Goal: Complete application form

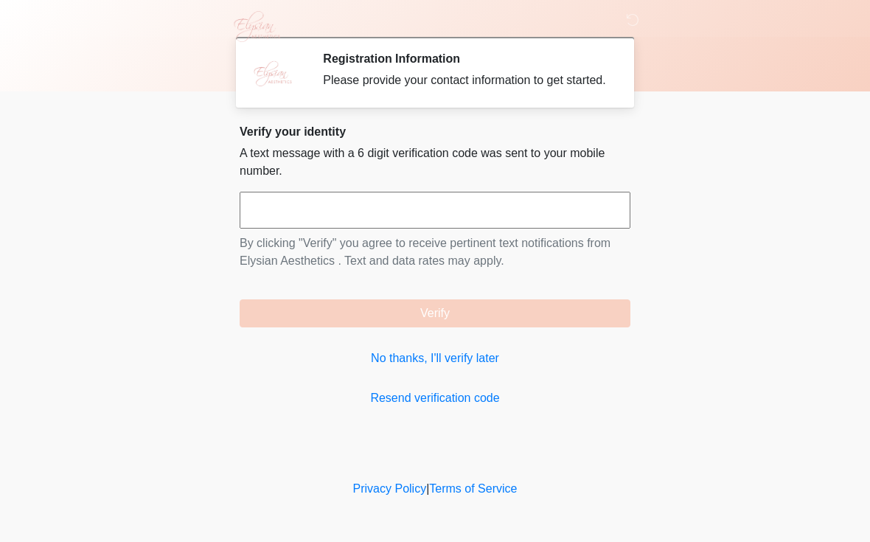
scroll to position [1, 0]
click at [285, 215] on input "text" at bounding box center [435, 210] width 391 height 37
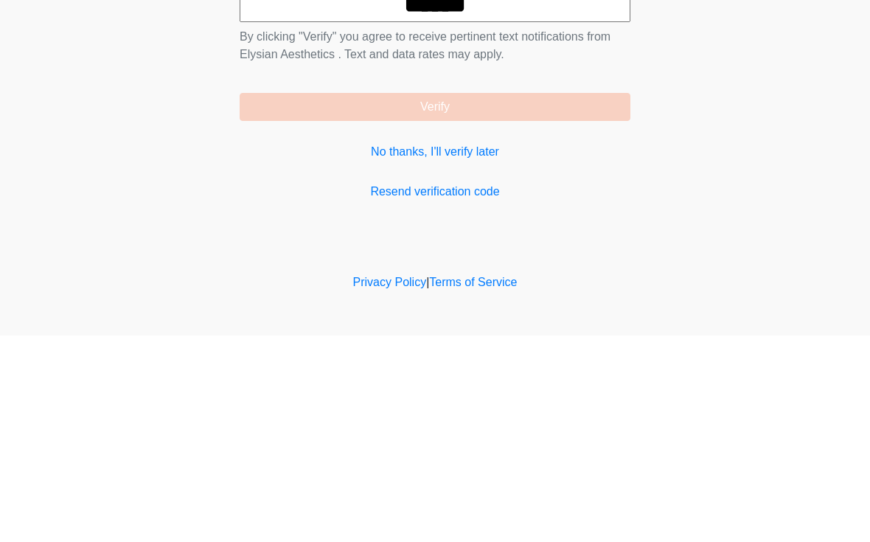
type input "******"
click at [546, 299] on button "Verify" at bounding box center [435, 313] width 391 height 28
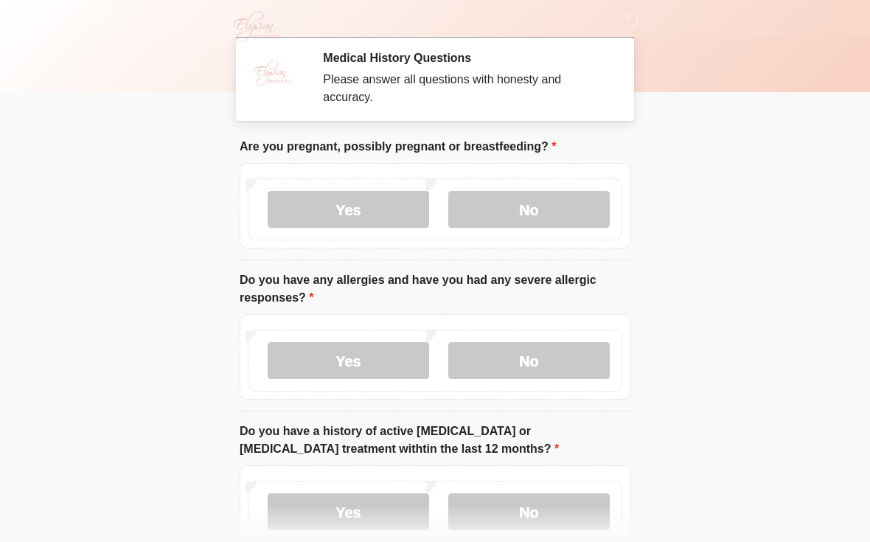
click at [569, 209] on label "No" at bounding box center [529, 209] width 162 height 37
click at [578, 354] on label "No" at bounding box center [529, 360] width 162 height 37
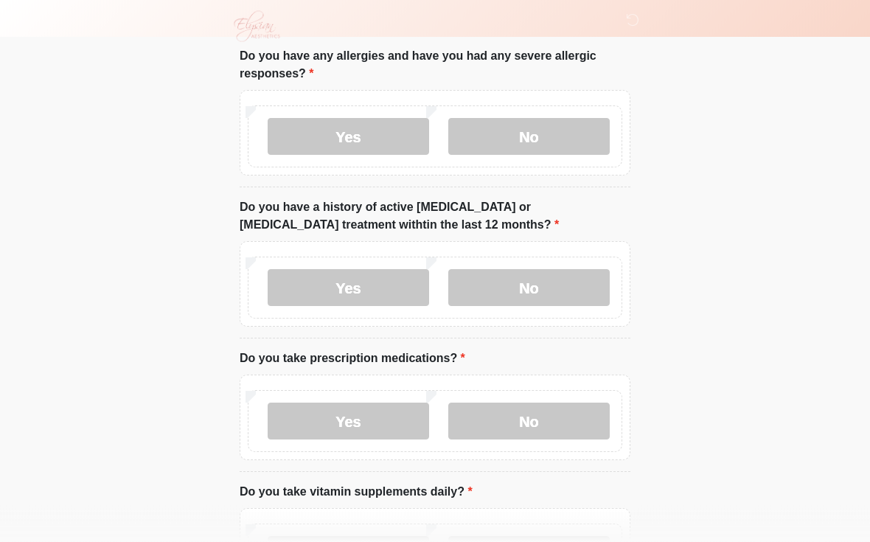
scroll to position [225, 0]
click at [575, 294] on label "No" at bounding box center [529, 287] width 162 height 37
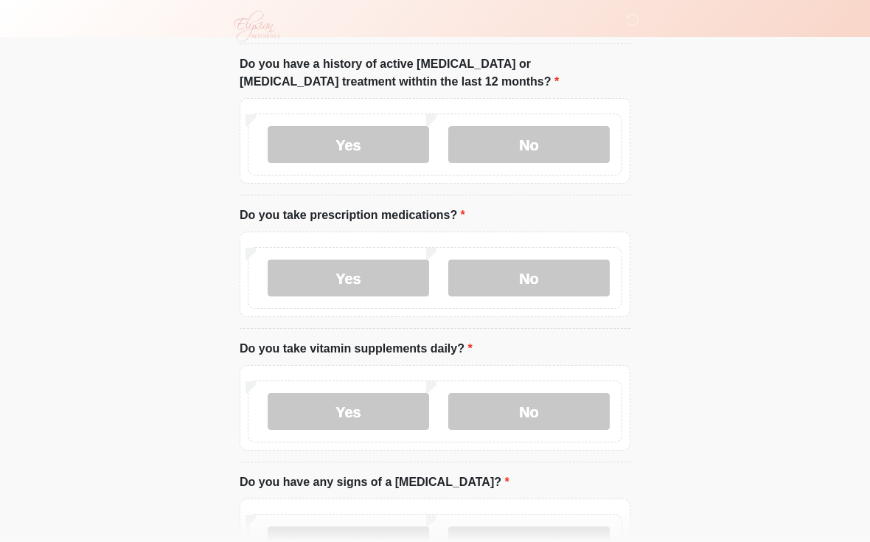
scroll to position [368, 0]
click at [381, 271] on label "Yes" at bounding box center [349, 278] width 162 height 37
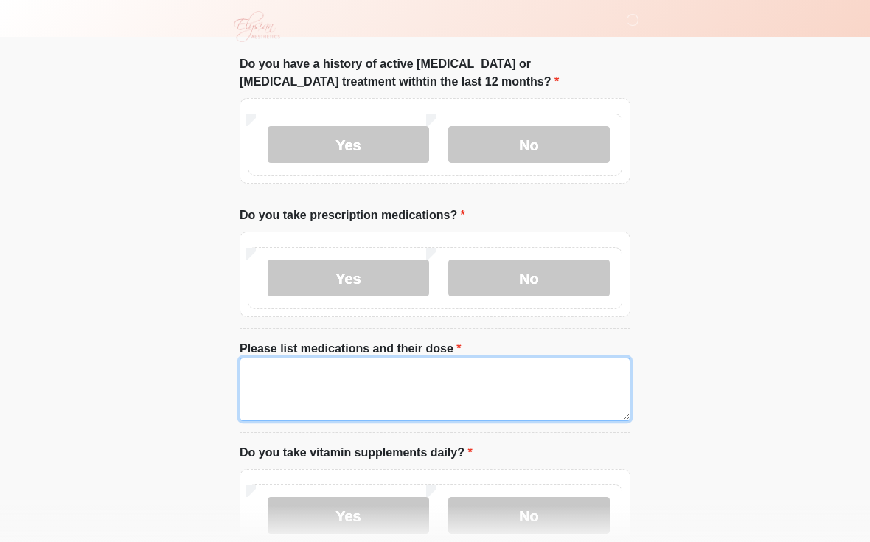
click at [305, 381] on textarea "Please list medications and their dose" at bounding box center [435, 389] width 391 height 63
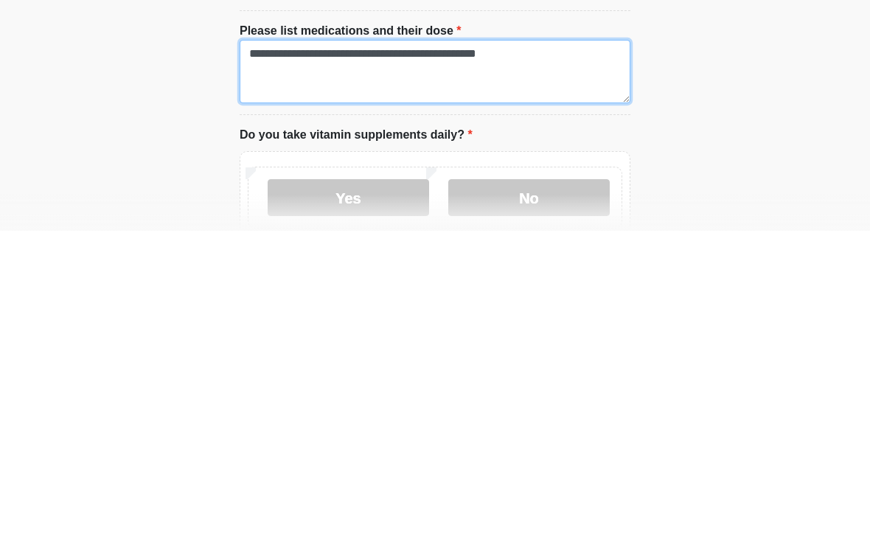
scroll to position [386, 0]
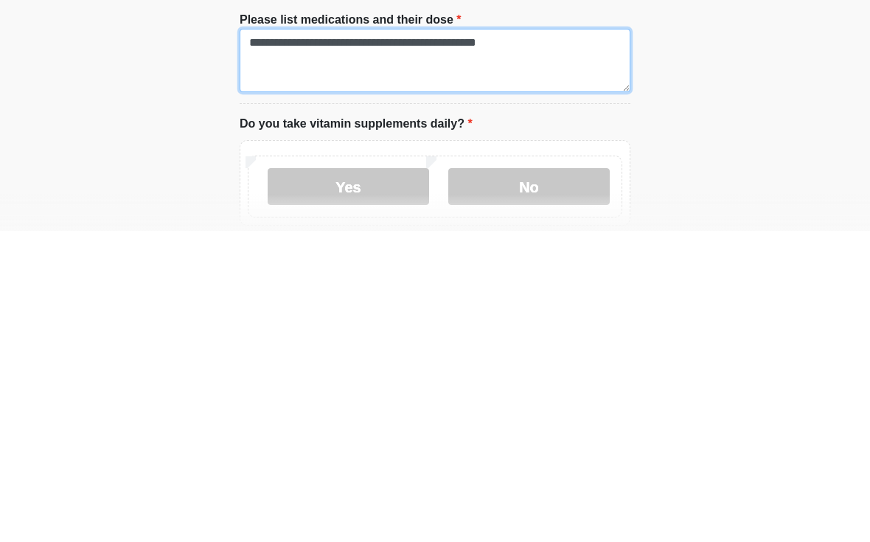
type textarea "**********"
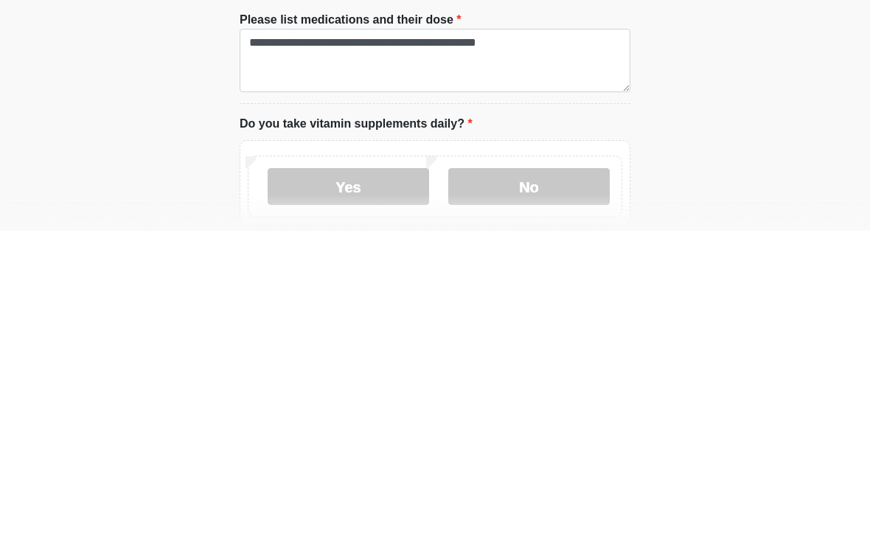
click at [381, 479] on label "Yes" at bounding box center [349, 497] width 162 height 37
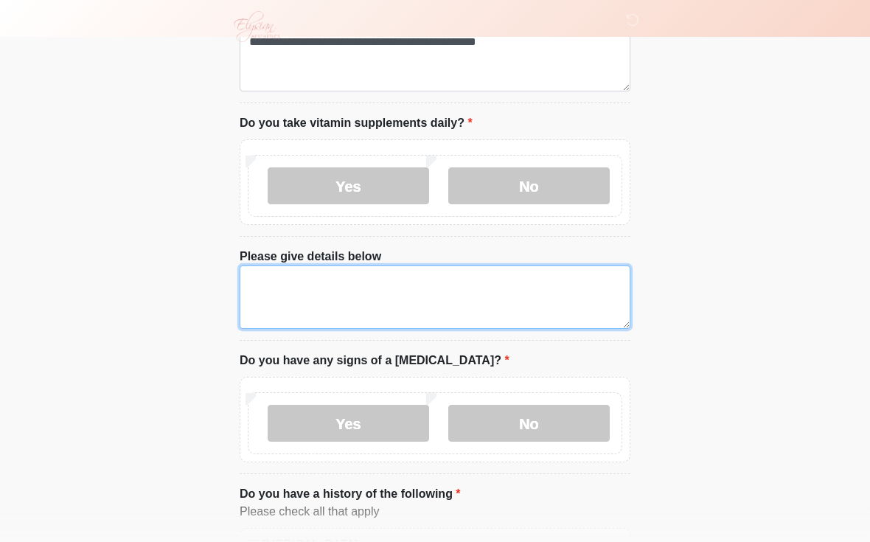
click at [417, 282] on textarea "Please give details below" at bounding box center [435, 297] width 391 height 63
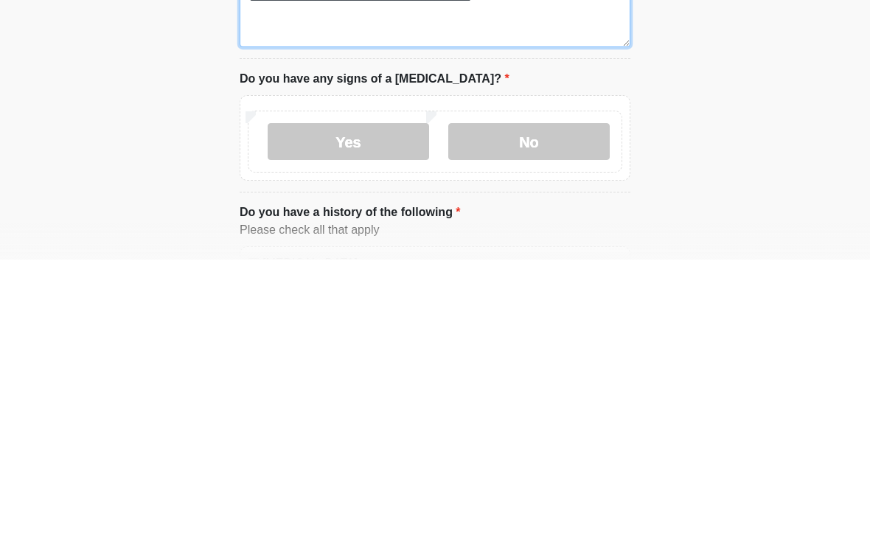
type textarea "**********"
click at [538, 406] on label "No" at bounding box center [529, 424] width 162 height 37
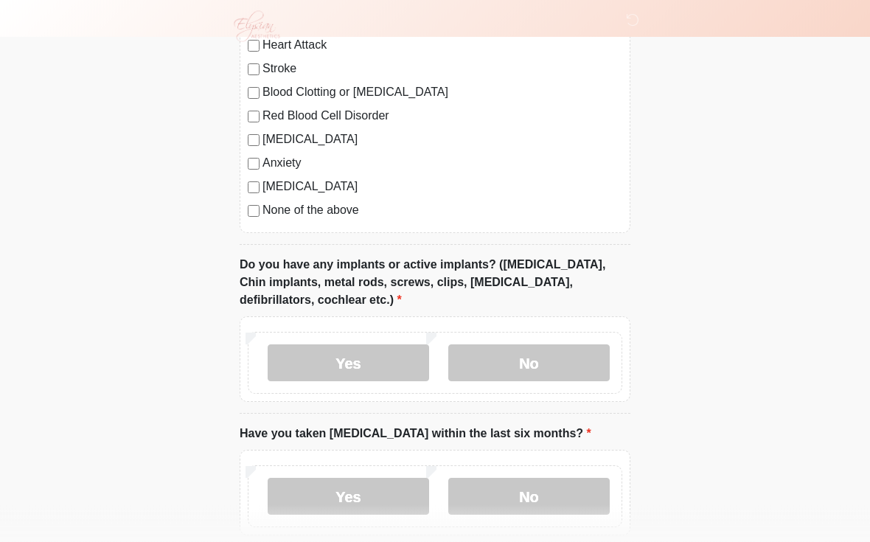
scroll to position [1259, 0]
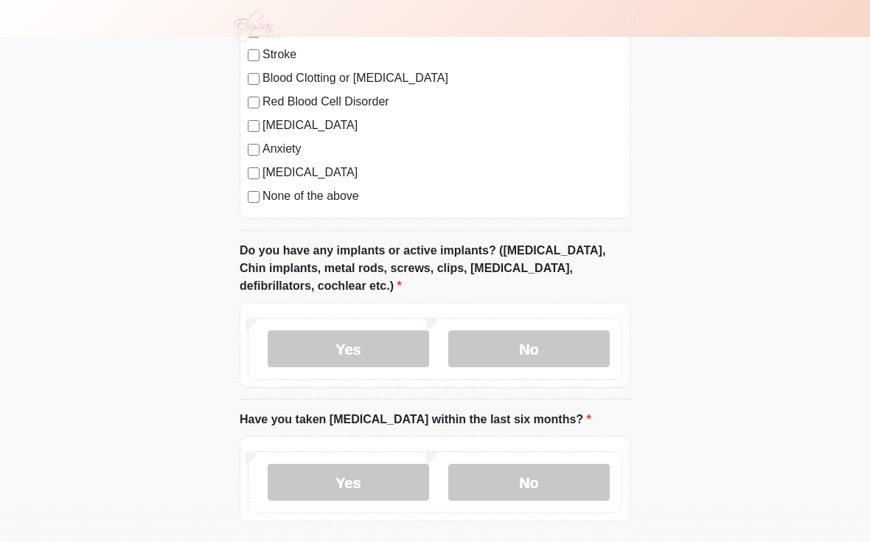
click at [561, 336] on label "No" at bounding box center [529, 348] width 162 height 37
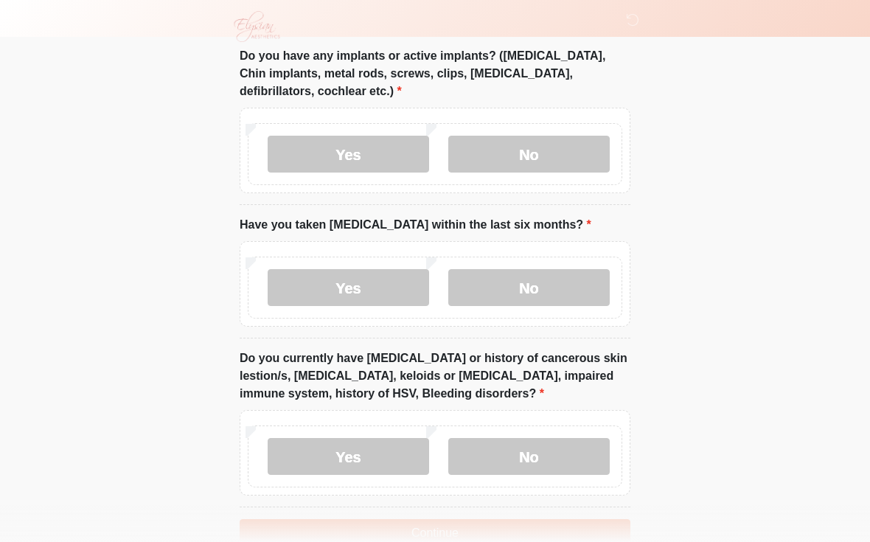
scroll to position [1457, 0]
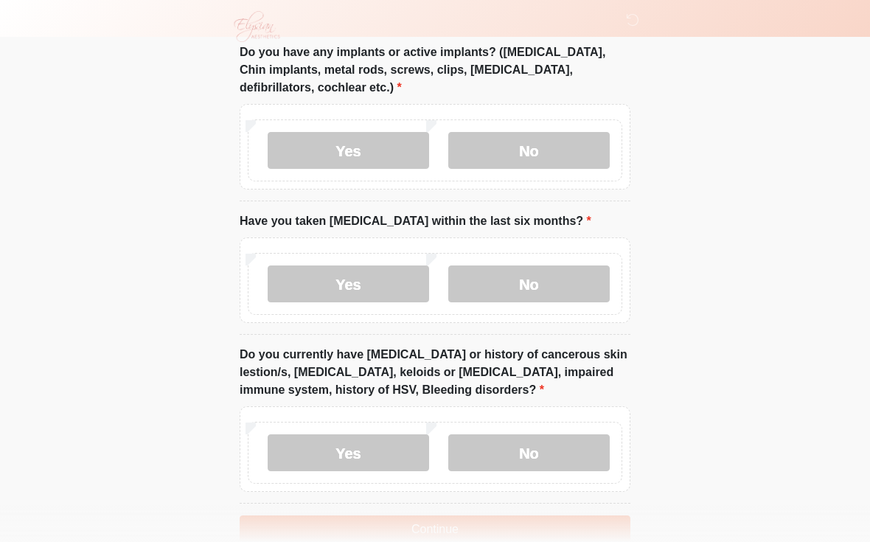
click at [576, 275] on label "No" at bounding box center [529, 284] width 162 height 37
click at [583, 434] on label "No" at bounding box center [529, 452] width 162 height 37
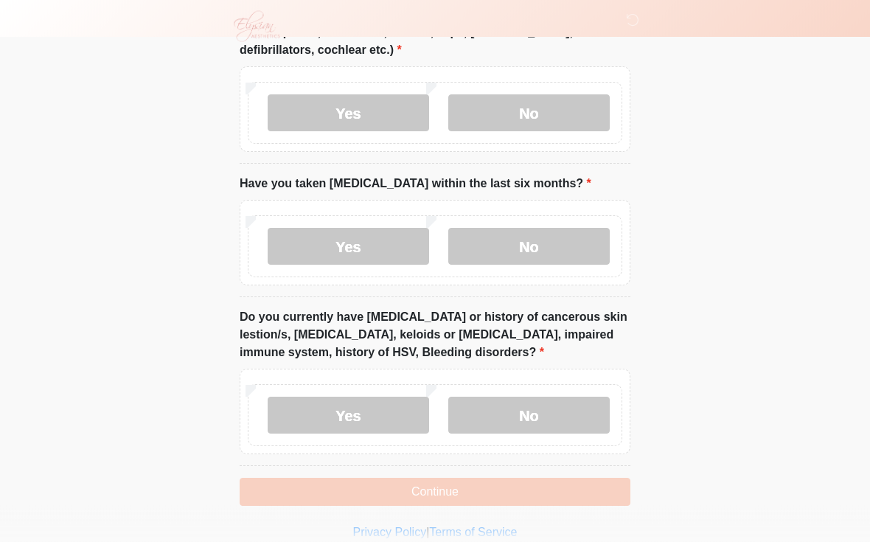
scroll to position [1508, 0]
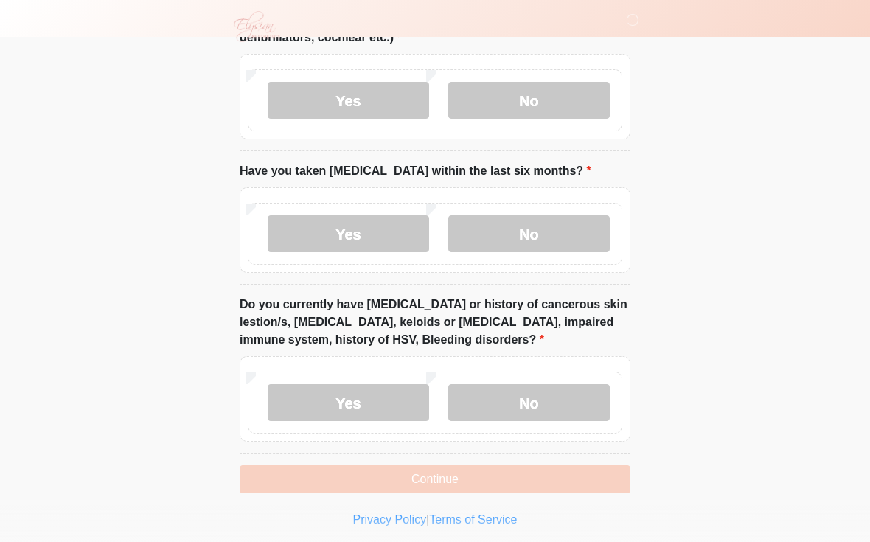
click at [553, 473] on button "Continue" at bounding box center [435, 479] width 391 height 28
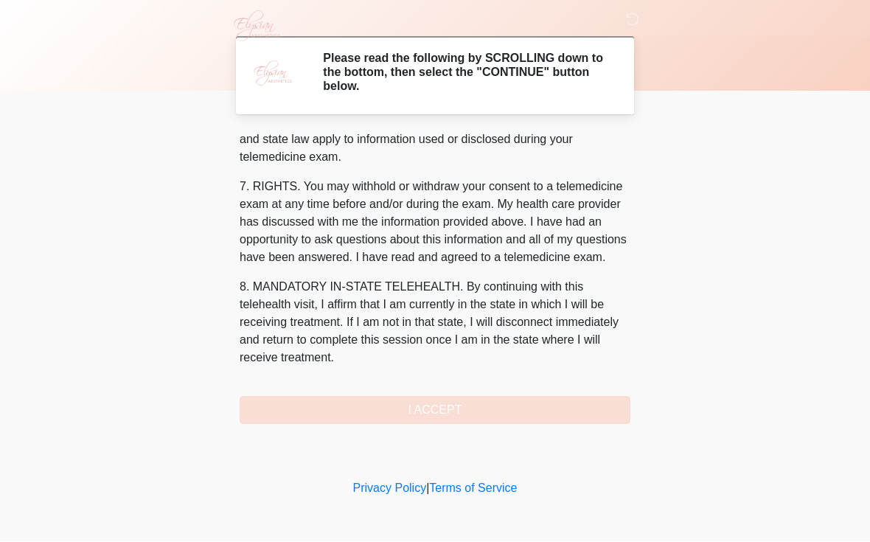
scroll to position [609, 0]
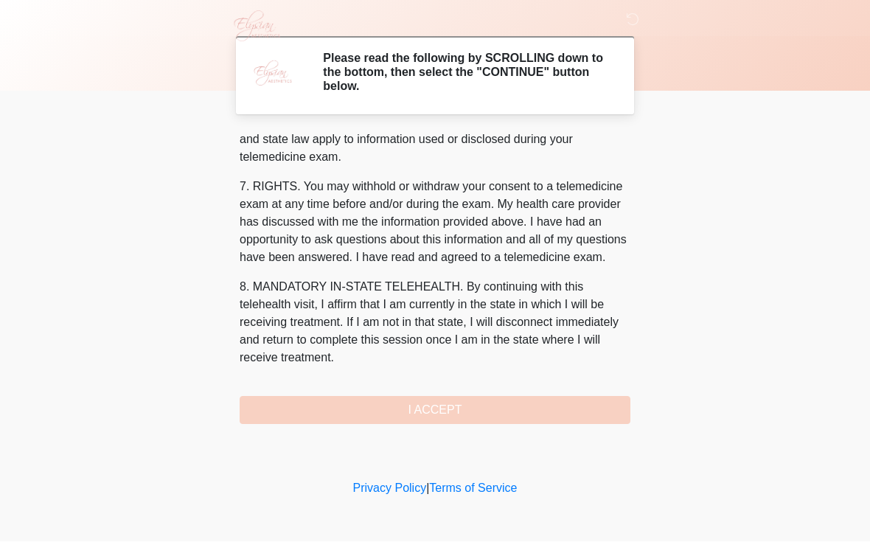
click at [482, 406] on button "I ACCEPT" at bounding box center [435, 411] width 391 height 28
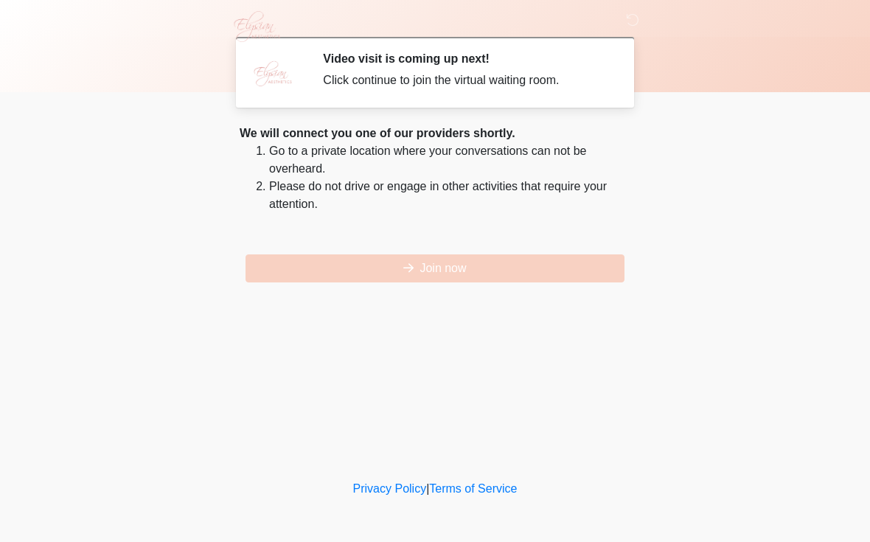
click at [503, 266] on button "Join now" at bounding box center [435, 268] width 379 height 28
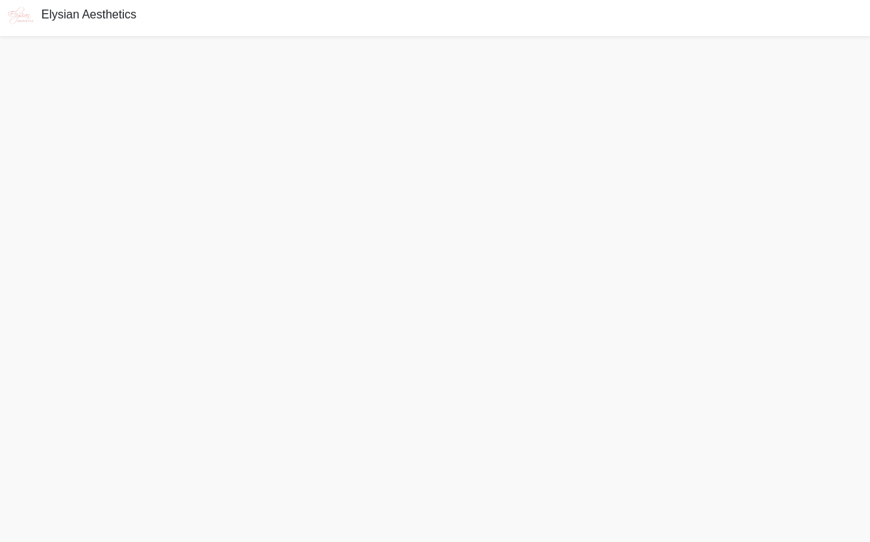
scroll to position [4, 0]
